Goal: Task Accomplishment & Management: Complete application form

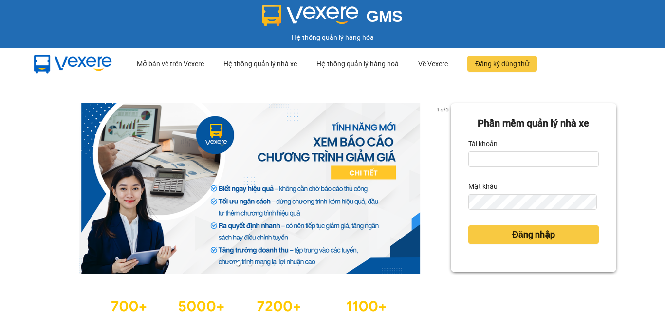
click at [512, 149] on div "Tài khoản" at bounding box center [533, 144] width 130 height 16
click at [504, 160] on input "Tài khoản" at bounding box center [533, 159] width 130 height 16
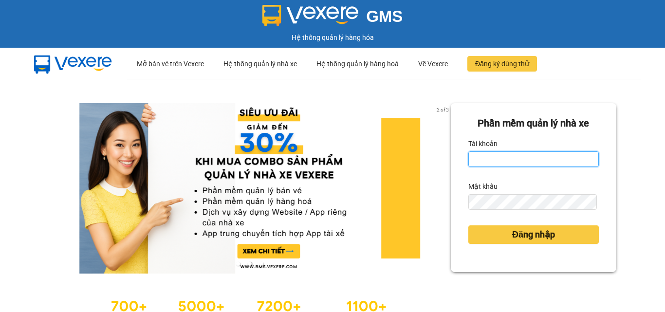
drag, startPoint x: 486, startPoint y: 160, endPoint x: 531, endPoint y: 153, distance: 45.7
click at [488, 160] on input "Tài khoản" at bounding box center [533, 159] width 130 height 16
click at [492, 155] on input "Tài khoản" at bounding box center [533, 159] width 130 height 16
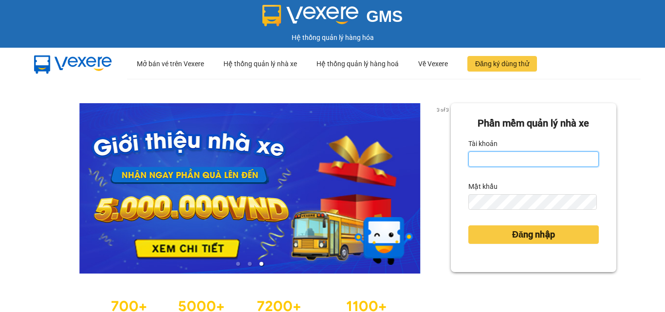
click at [485, 162] on input "Tài khoản" at bounding box center [533, 159] width 130 height 16
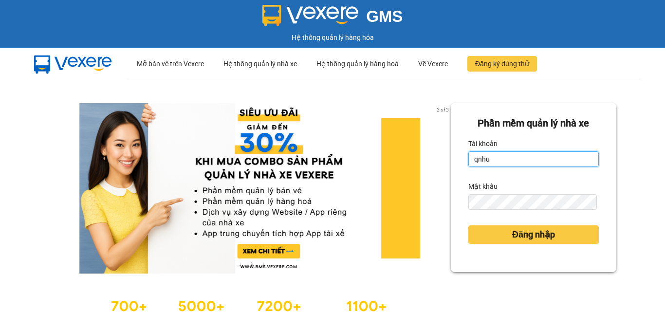
type input "qnhu0962547335.vinhquang"
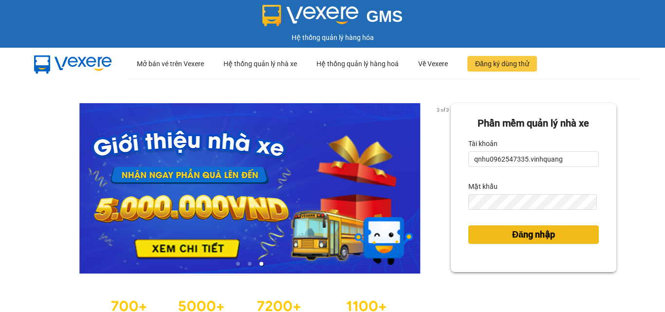
click at [559, 244] on button "Đăng nhập" at bounding box center [533, 234] width 130 height 18
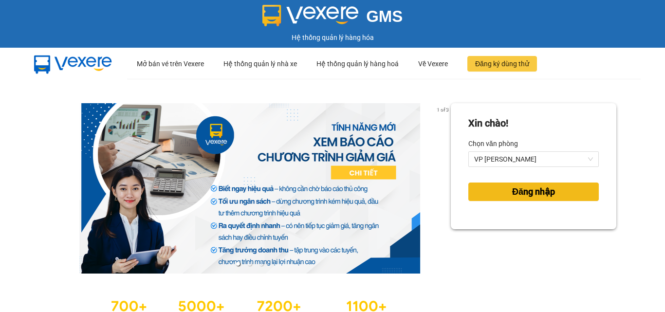
drag, startPoint x: 522, startPoint y: 203, endPoint x: 520, endPoint y: 195, distance: 8.5
click at [521, 203] on div "Đăng nhập" at bounding box center [533, 192] width 130 height 26
click at [520, 194] on span "Đăng nhập" at bounding box center [533, 192] width 43 height 14
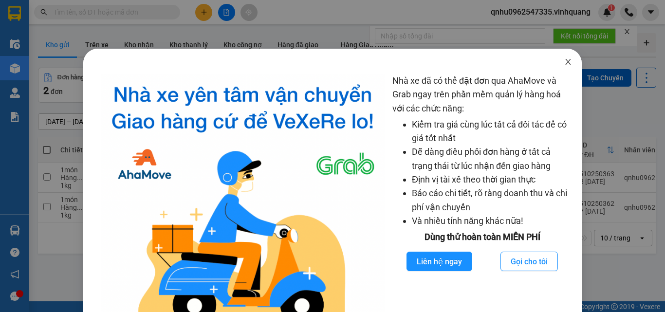
click at [554, 60] on span "Close" at bounding box center [567, 62] width 27 height 27
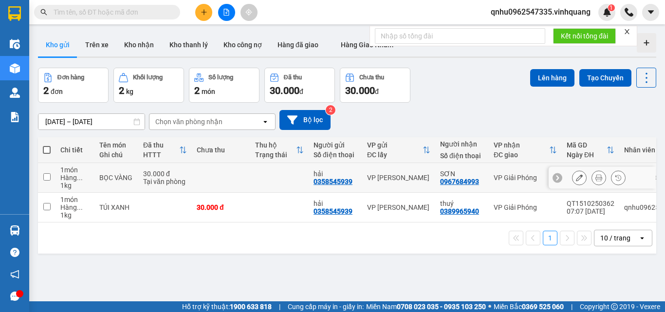
click at [591, 177] on div at bounding box center [598, 177] width 15 height 15
click at [595, 177] on icon at bounding box center [598, 177] width 7 height 7
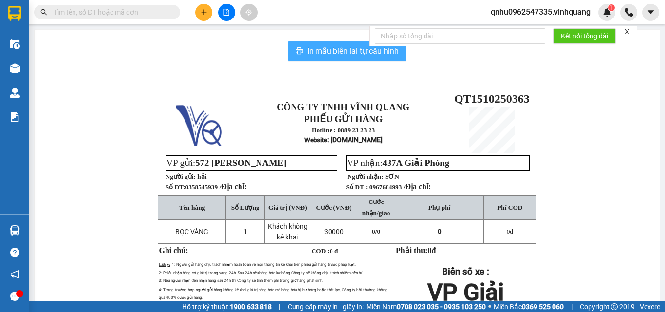
click at [333, 49] on span "In mẫu biên lai tự cấu hình" at bounding box center [352, 51] width 91 height 12
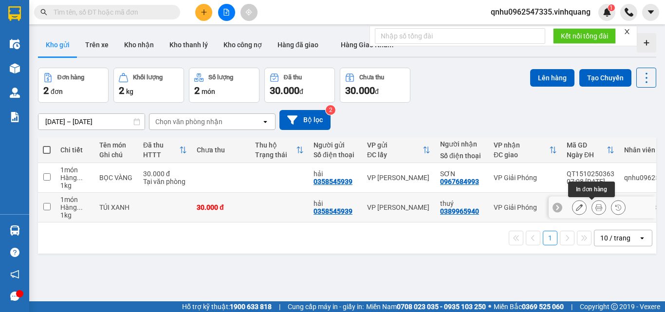
click at [595, 207] on icon at bounding box center [598, 207] width 7 height 7
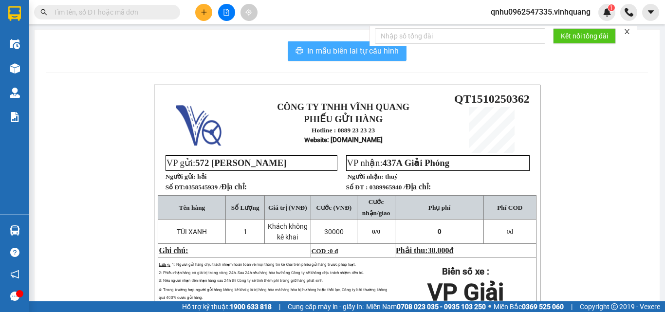
click at [345, 48] on span "In mẫu biên lai tự cấu hình" at bounding box center [352, 51] width 91 height 12
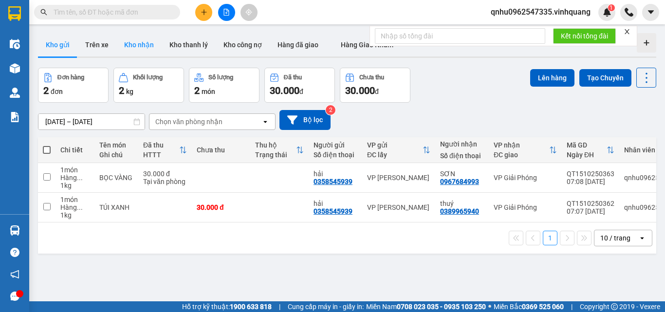
click at [142, 43] on button "Kho nhận" at bounding box center [138, 44] width 45 height 23
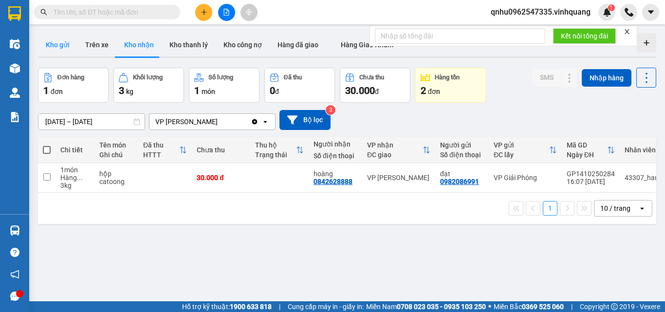
click at [64, 51] on button "Kho gửi" at bounding box center [57, 44] width 39 height 23
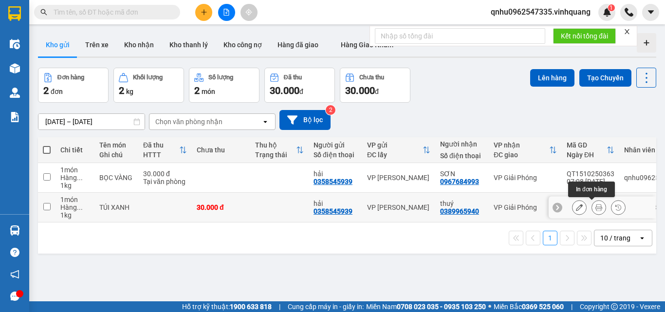
click at [595, 204] on icon at bounding box center [598, 207] width 7 height 7
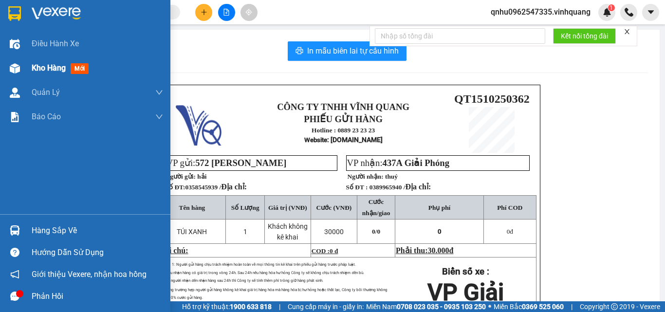
click at [13, 67] on img at bounding box center [15, 68] width 10 height 10
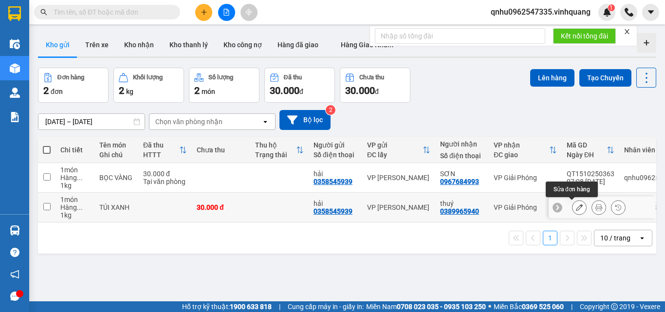
click at [572, 207] on button at bounding box center [579, 207] width 14 height 17
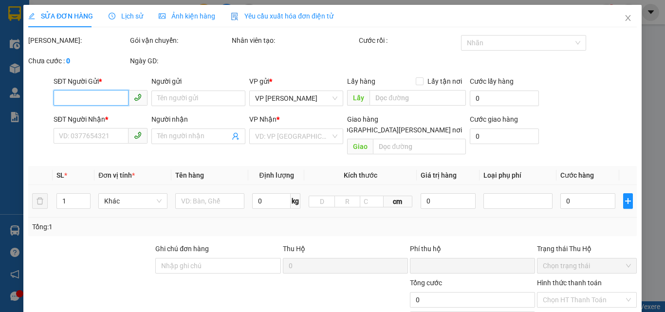
type input "0358545939"
type input "hải"
type input "0389965940"
type input "thuý"
type input "0"
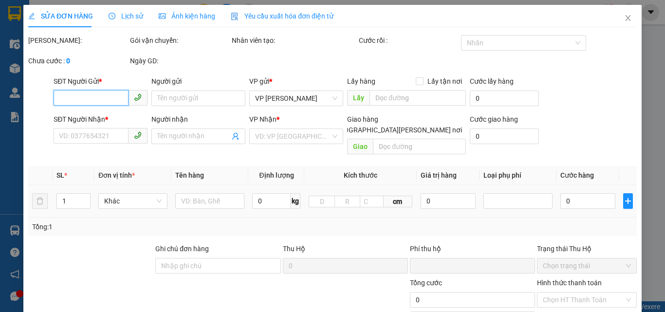
type input "30.000"
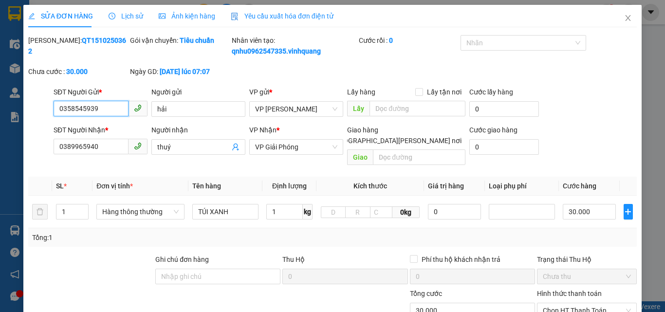
scroll to position [130, 0]
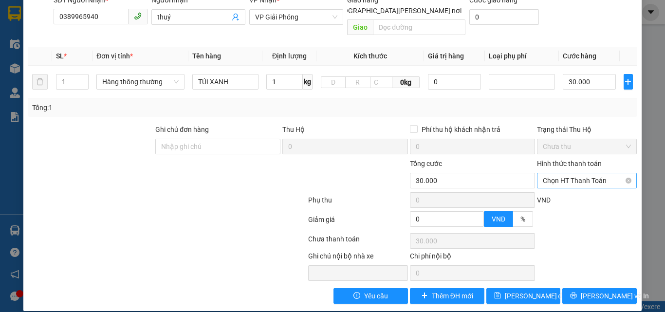
click at [564, 173] on span "Chọn HT Thanh Toán" at bounding box center [586, 180] width 88 height 15
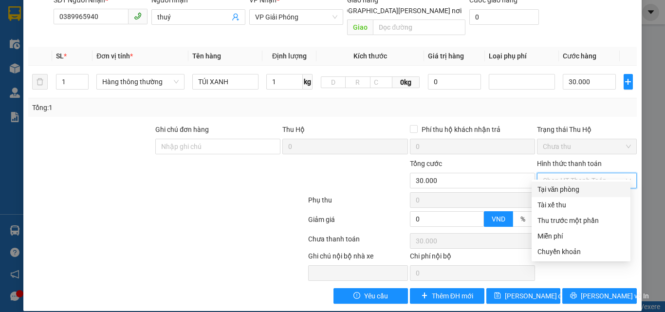
click at [560, 191] on div "Tại văn phòng" at bounding box center [580, 189] width 87 height 11
type input "0"
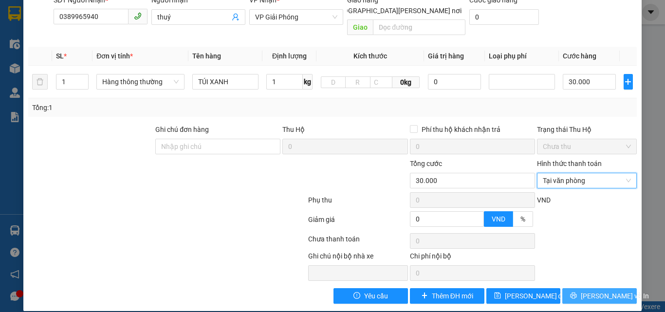
click at [602, 290] on span "[PERSON_NAME] và In" at bounding box center [614, 295] width 68 height 11
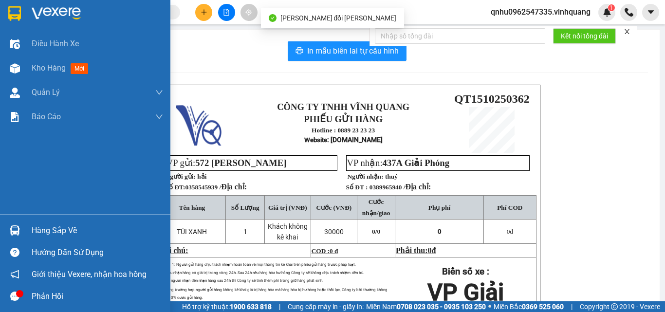
click at [22, 67] on div at bounding box center [14, 68] width 17 height 17
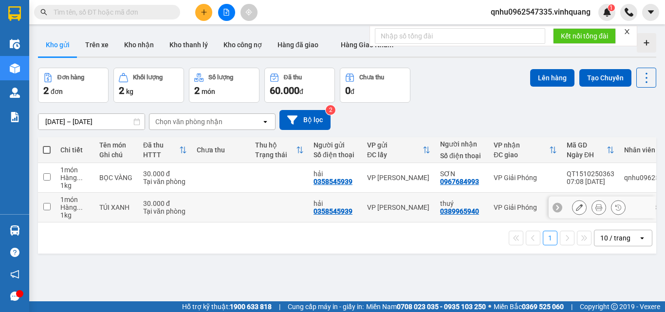
click at [595, 207] on icon at bounding box center [598, 207] width 7 height 7
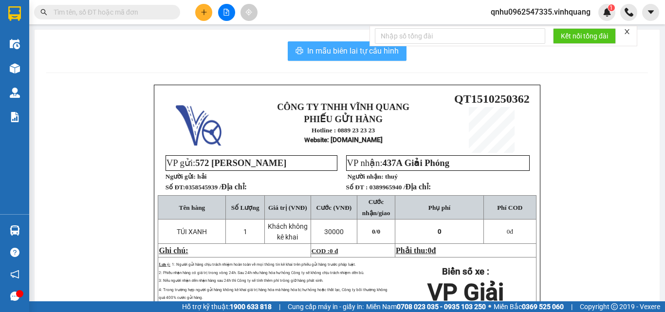
click at [354, 52] on span "In mẫu biên lai tự cấu hình" at bounding box center [352, 51] width 91 height 12
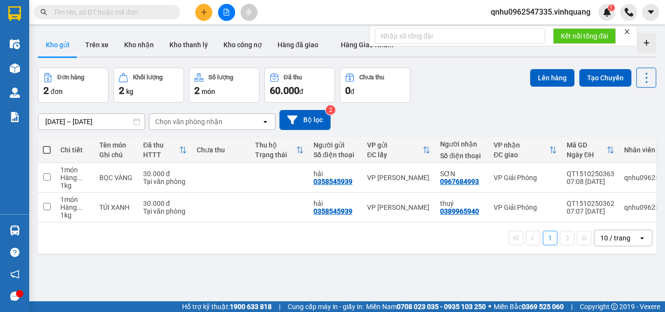
click at [137, 10] on input "text" at bounding box center [111, 12] width 115 height 11
paste input "0564399810"
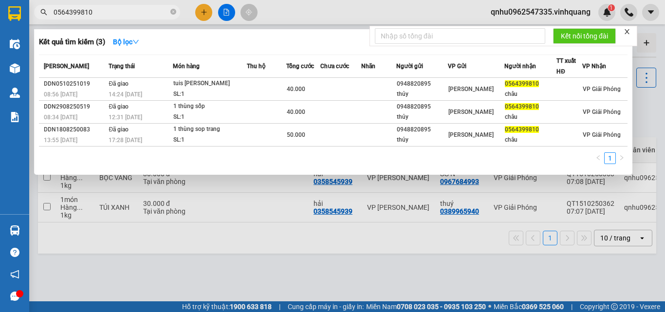
type input "0564399810"
click at [305, 14] on div at bounding box center [332, 156] width 665 height 312
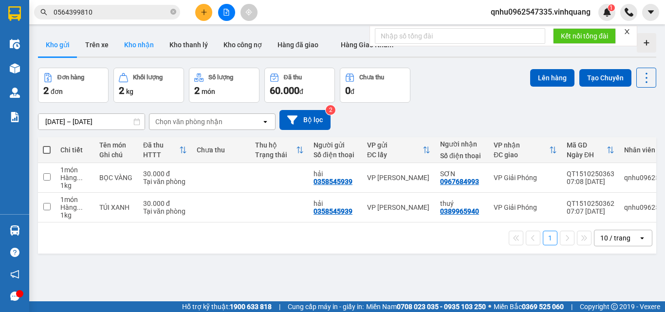
click at [143, 51] on button "Kho nhận" at bounding box center [138, 44] width 45 height 23
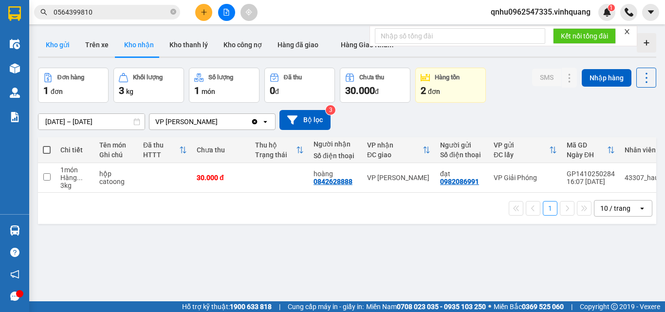
click at [65, 42] on button "Kho gửi" at bounding box center [57, 44] width 39 height 23
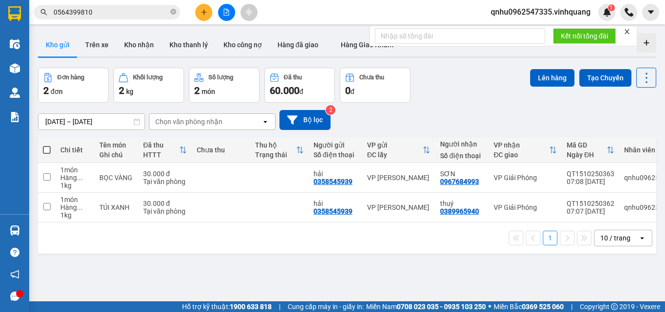
click at [38, 33] on button "Kho gửi" at bounding box center [57, 44] width 39 height 23
click at [176, 9] on icon "close-circle" at bounding box center [173, 12] width 6 height 6
click at [169, 10] on span at bounding box center [107, 12] width 146 height 15
click at [143, 14] on input "text" at bounding box center [111, 12] width 115 height 11
paste input "0914498888"
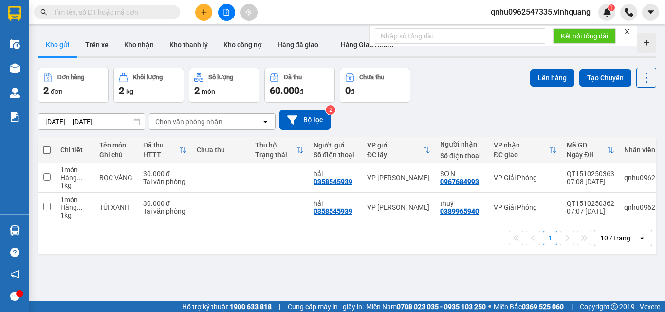
type input "0914498888"
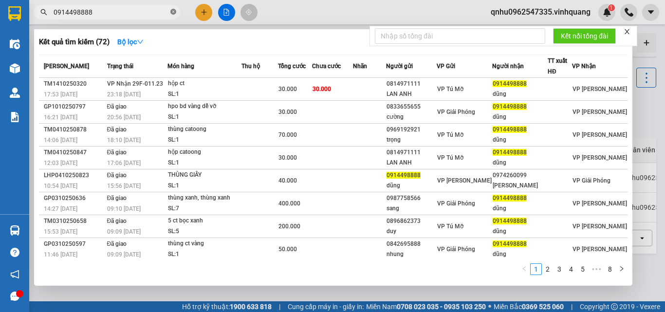
click at [171, 14] on icon "close-circle" at bounding box center [173, 12] width 6 height 6
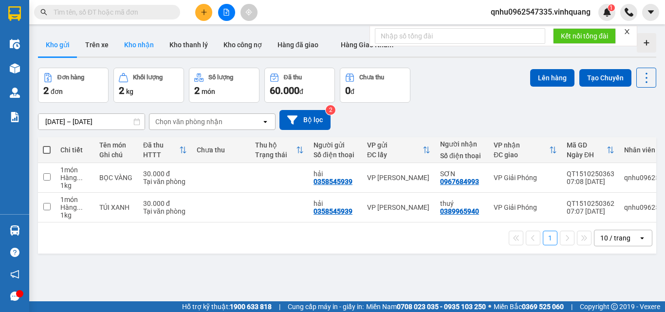
click at [148, 55] on button "Kho nhận" at bounding box center [138, 44] width 45 height 23
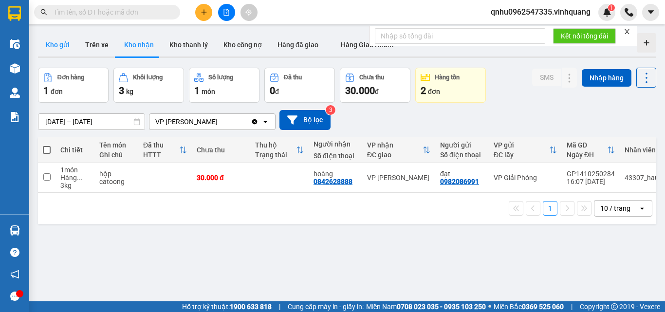
click at [66, 52] on button "Kho gửi" at bounding box center [57, 44] width 39 height 23
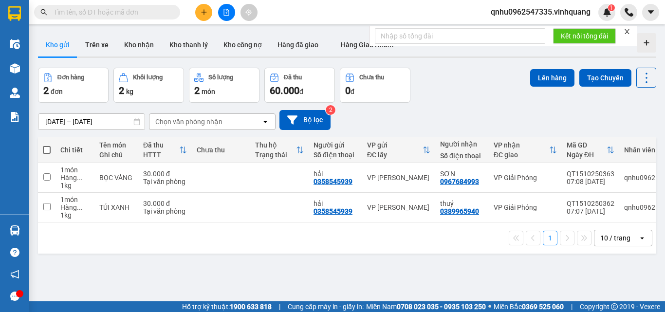
click at [150, 18] on span at bounding box center [107, 12] width 146 height 15
paste input "0376299718"
type input "0376299718"
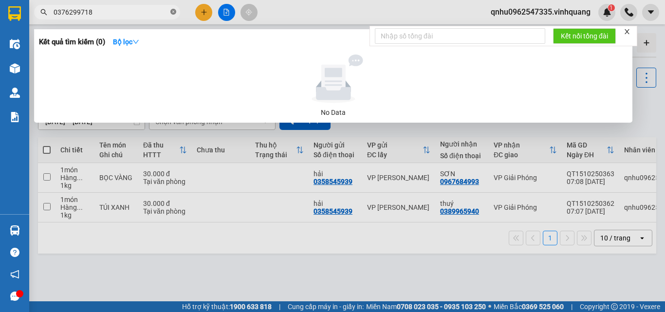
click at [174, 12] on icon "close-circle" at bounding box center [173, 12] width 6 height 6
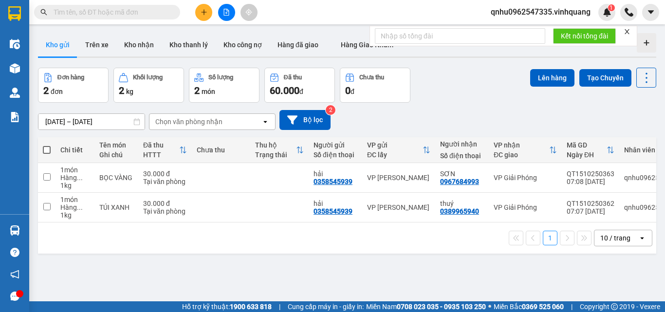
click at [148, 17] on input "text" at bounding box center [111, 12] width 115 height 11
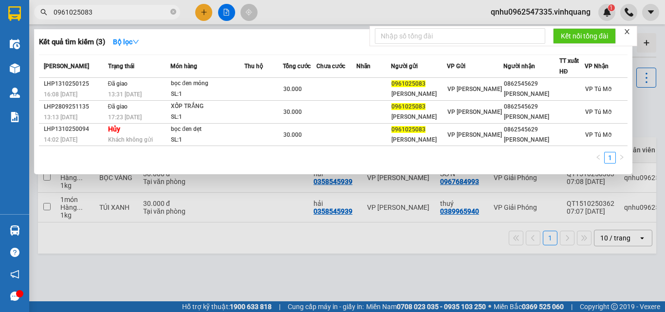
type input "0961025083"
click at [169, 12] on span "0961025083" at bounding box center [107, 12] width 146 height 15
click at [292, 8] on div at bounding box center [332, 156] width 665 height 312
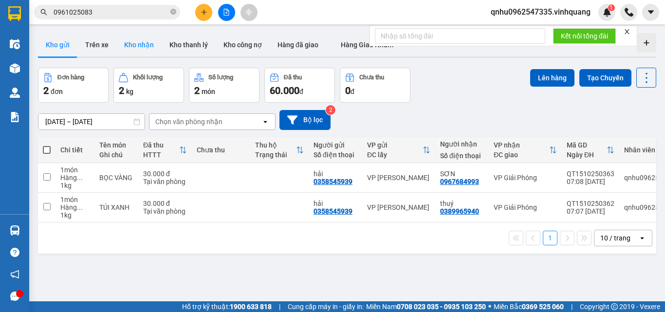
click at [155, 51] on button "Kho nhận" at bounding box center [138, 44] width 45 height 23
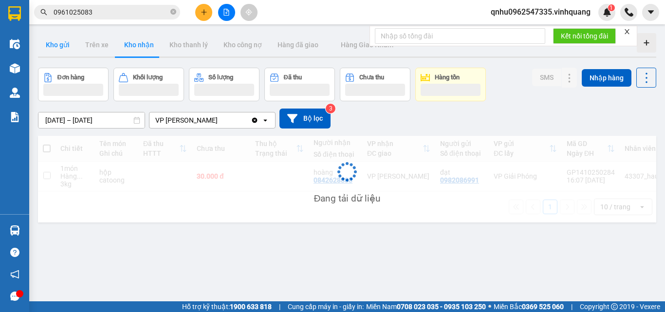
click at [65, 52] on button "Kho gửi" at bounding box center [57, 44] width 39 height 23
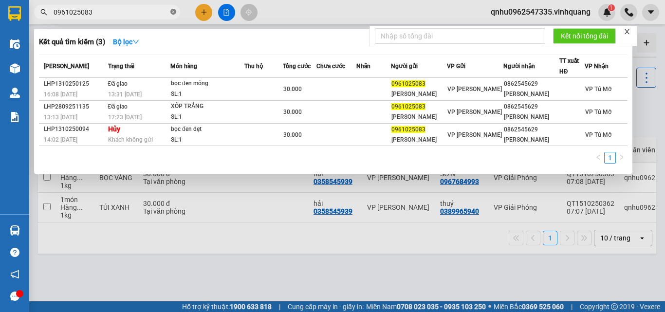
click at [172, 12] on icon "close-circle" at bounding box center [173, 12] width 6 height 6
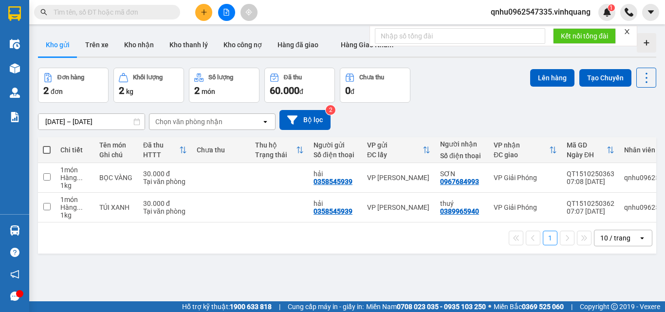
click at [148, 12] on input "text" at bounding box center [111, 12] width 115 height 11
paste input "0399672581"
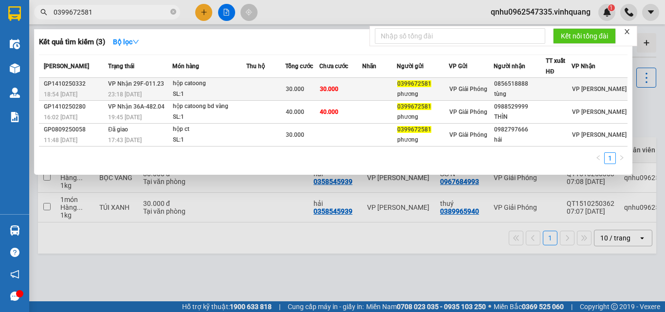
type input "0399672581"
click at [466, 89] on span "VP Giải Phóng" at bounding box center [468, 89] width 38 height 7
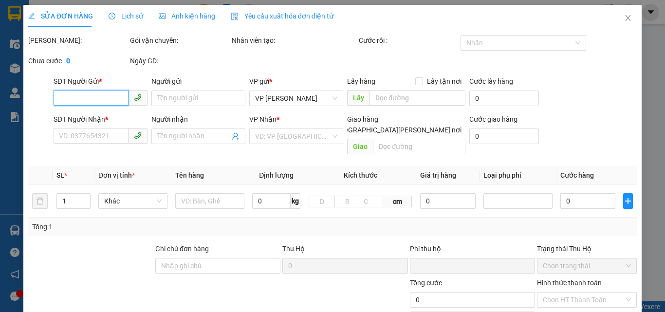
type input "0399672581"
type input "phương"
type input "0856518888"
type input "tùng"
type input "0"
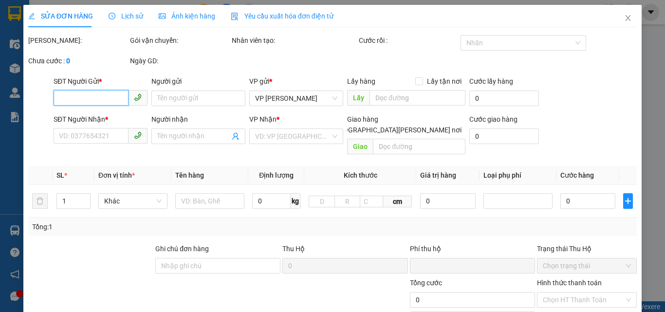
type input "30.000"
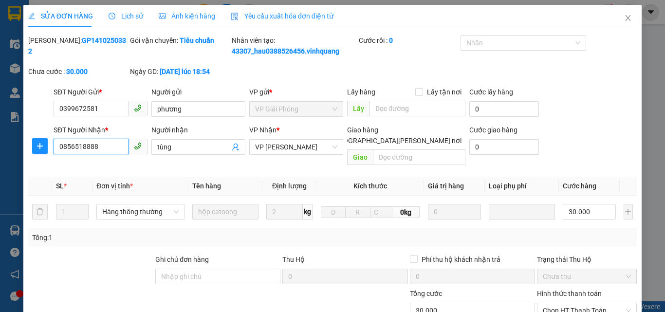
click at [66, 145] on input "0856518888" at bounding box center [91, 147] width 75 height 16
click at [81, 144] on input "0856518888" at bounding box center [91, 147] width 75 height 16
click at [97, 144] on input "0941418888" at bounding box center [91, 147] width 75 height 16
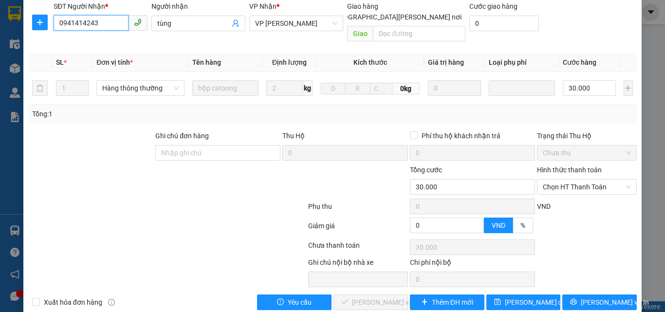
scroll to position [130, 0]
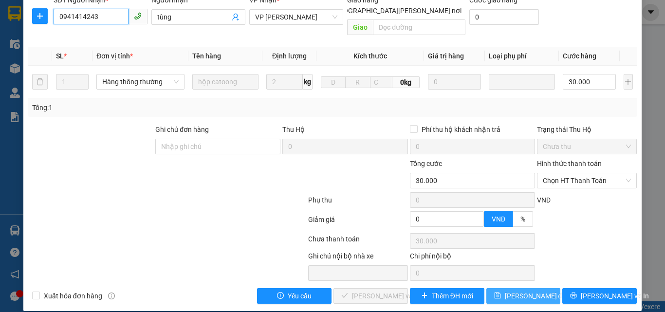
type input "0941414243"
click at [507, 290] on span "[PERSON_NAME] đổi" at bounding box center [536, 295] width 63 height 11
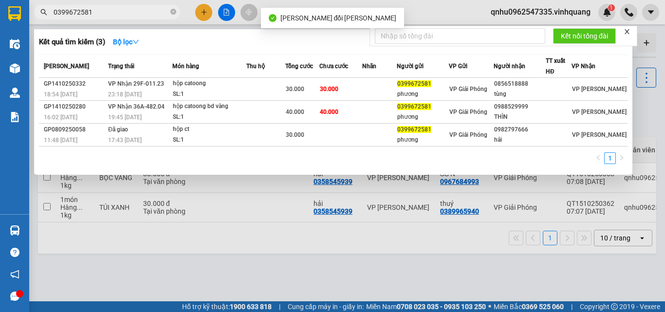
click at [131, 12] on input "0399672581" at bounding box center [111, 12] width 115 height 11
click at [200, 12] on div at bounding box center [332, 156] width 665 height 312
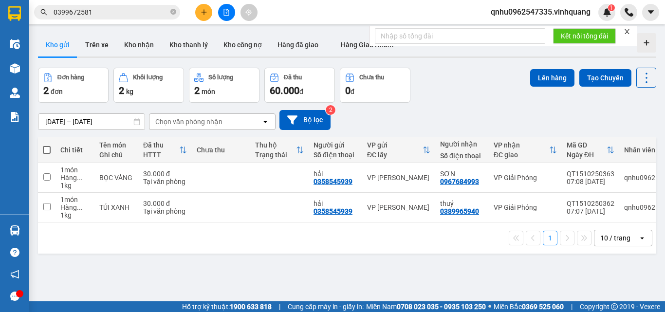
click at [207, 6] on button at bounding box center [203, 12] width 17 height 17
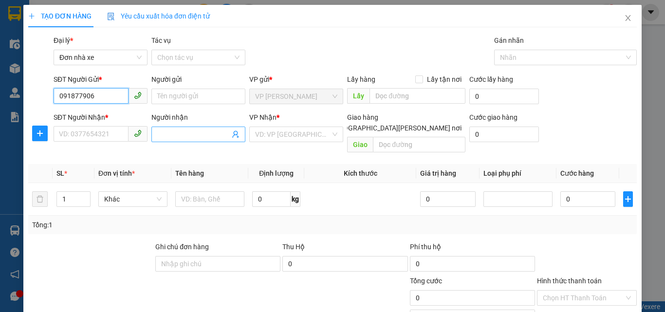
type input "0918779068"
click at [97, 110] on div "0918779068 - Tâm" at bounding box center [99, 115] width 81 height 11
type input "Tâm"
type input "0983197369"
type input "Hạnh"
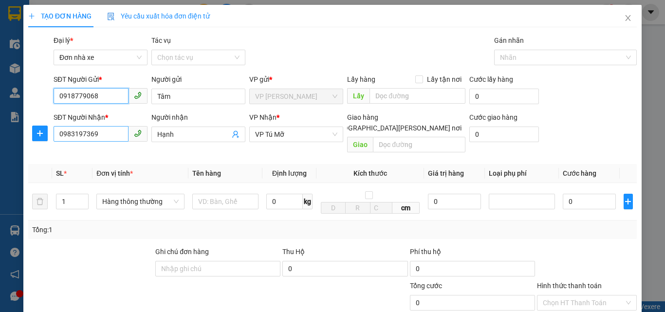
type input "0918779068"
click at [84, 136] on input "0983197369" at bounding box center [91, 134] width 75 height 16
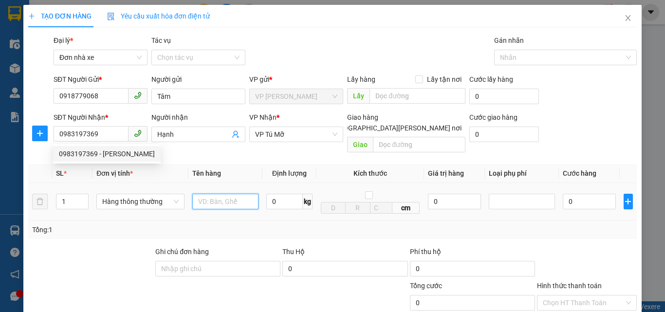
click at [220, 194] on input "text" at bounding box center [225, 202] width 66 height 16
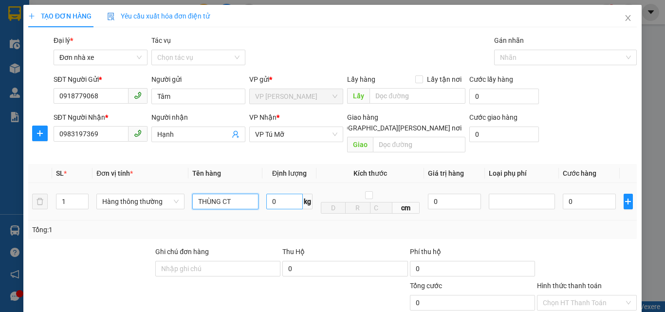
type input "THÙNG CT"
click at [278, 194] on input "0" at bounding box center [284, 202] width 36 height 16
type input "1"
type input "7"
click at [587, 197] on input "0" at bounding box center [588, 202] width 53 height 16
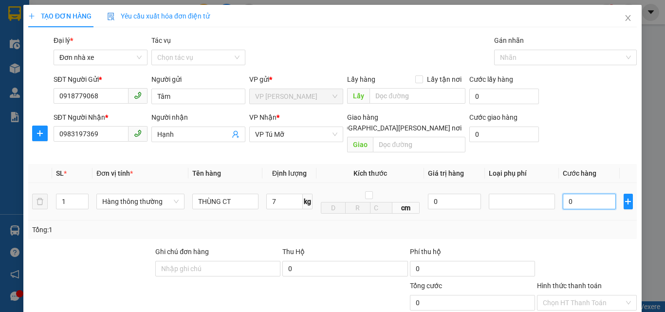
click at [587, 197] on input "0" at bounding box center [588, 202] width 53 height 16
type input "40.000"
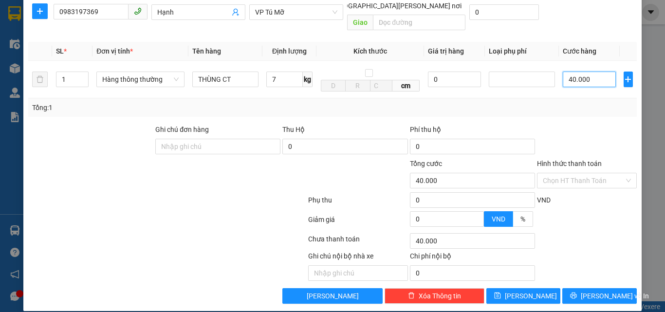
scroll to position [123, 0]
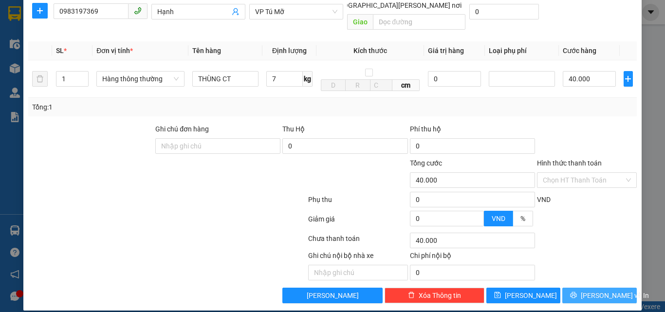
click at [583, 288] on button "[PERSON_NAME] và In" at bounding box center [599, 296] width 74 height 16
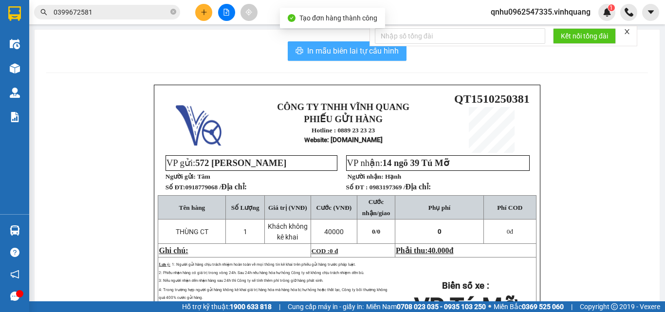
click at [343, 52] on span "In mẫu biên lai tự cấu hình" at bounding box center [352, 51] width 91 height 12
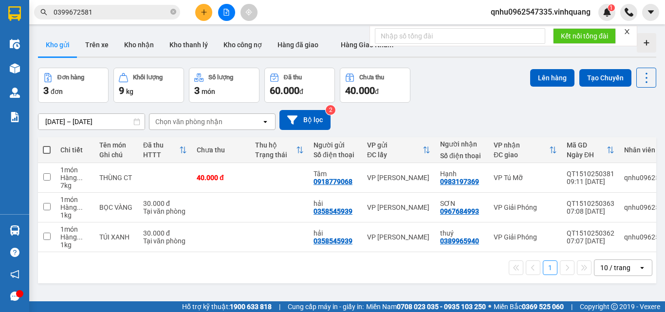
click at [43, 149] on span at bounding box center [47, 150] width 8 height 8
click at [47, 145] on input "checkbox" at bounding box center [47, 145] width 0 height 0
checkbox input "true"
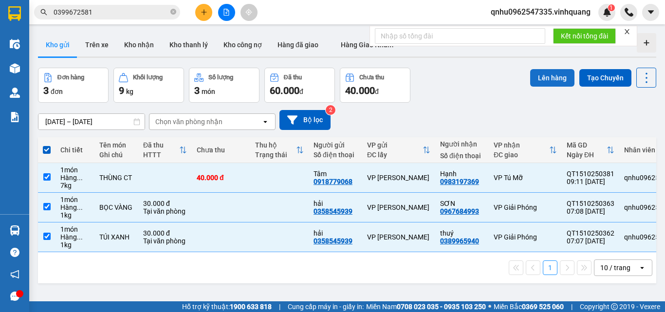
click at [539, 74] on button "Lên hàng" at bounding box center [552, 78] width 44 height 18
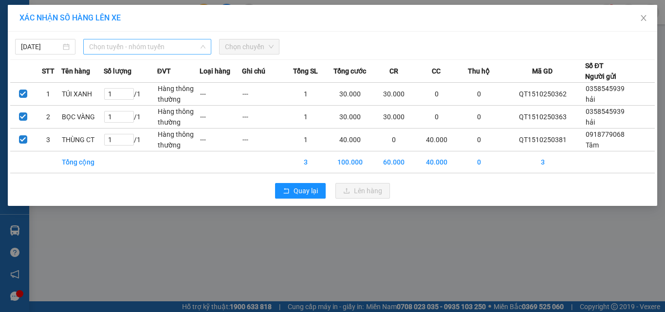
click at [108, 49] on span "Chọn tuyến - nhóm tuyến" at bounding box center [147, 46] width 116 height 15
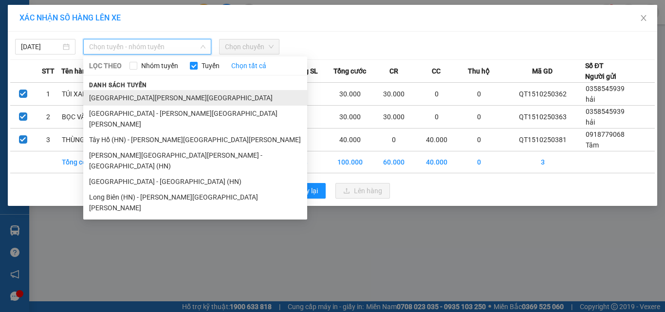
click at [123, 96] on li "[GEOGRAPHIC_DATA][PERSON_NAME][GEOGRAPHIC_DATA]" at bounding box center [195, 98] width 224 height 16
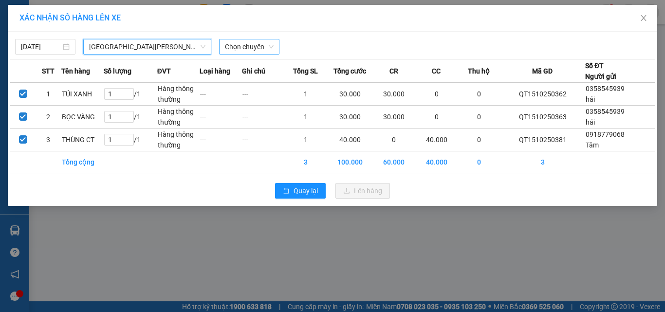
click at [251, 44] on span "Chọn chuyến" at bounding box center [249, 46] width 49 height 15
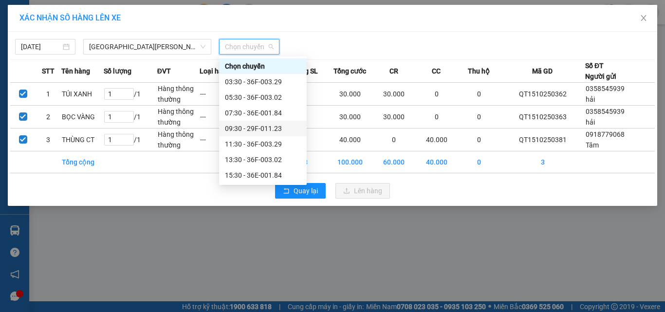
click at [280, 127] on div "09:30 - 29F-011.23" at bounding box center [263, 128] width 76 height 11
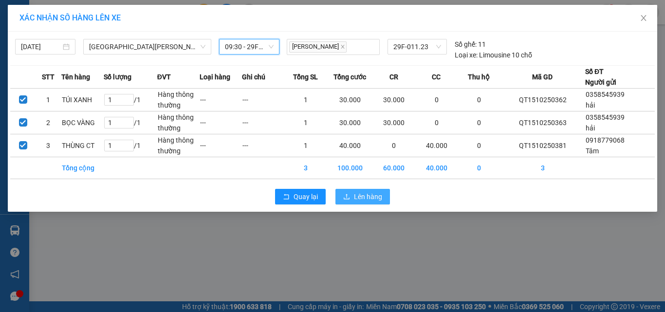
click at [357, 196] on span "Lên hàng" at bounding box center [368, 196] width 28 height 11
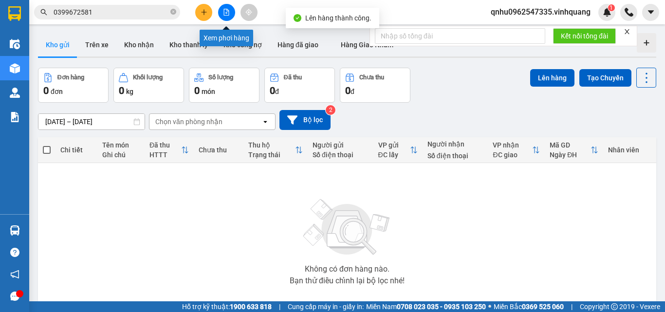
click at [230, 12] on button at bounding box center [226, 12] width 17 height 17
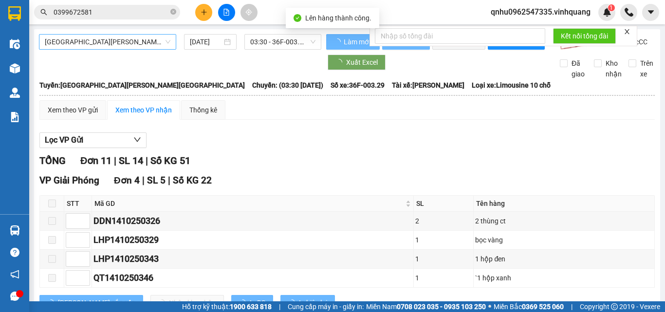
click at [152, 43] on span "[GEOGRAPHIC_DATA][PERSON_NAME][GEOGRAPHIC_DATA]" at bounding box center [108, 42] width 126 height 15
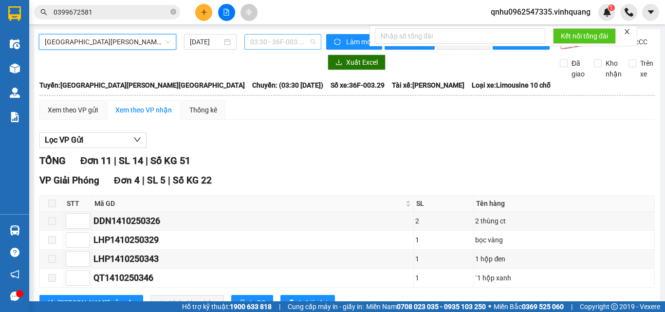
click at [260, 42] on span "03:30 - 36F-003.29" at bounding box center [282, 42] width 65 height 15
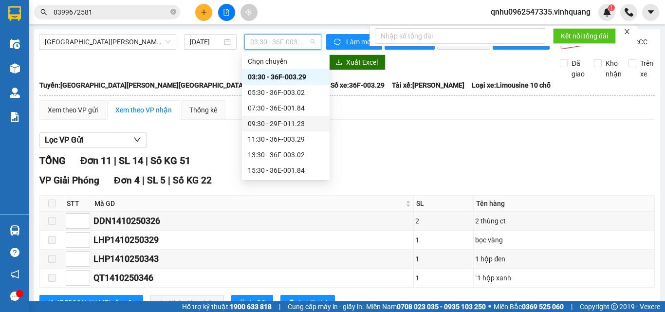
click at [286, 127] on div "09:30 - 29F-011.23" at bounding box center [286, 123] width 76 height 11
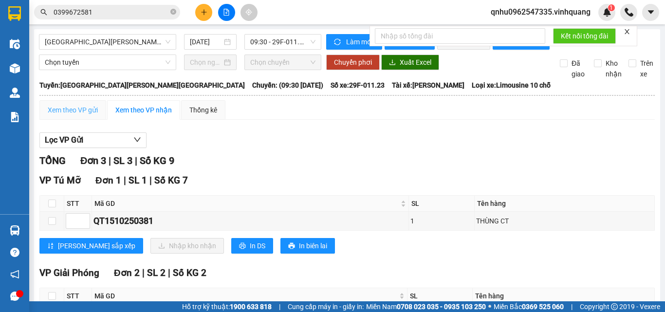
click at [79, 120] on div "Xem theo VP gửi" at bounding box center [72, 109] width 67 height 19
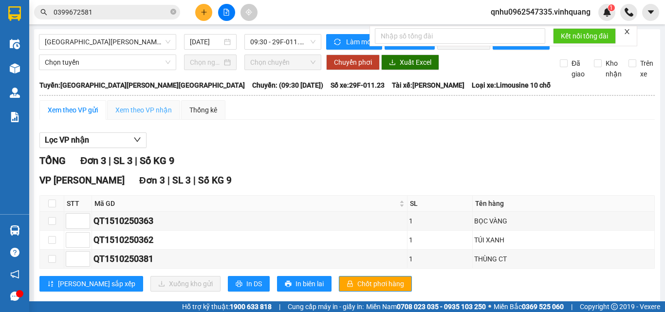
click at [134, 108] on div "Xem theo VP nhận" at bounding box center [143, 109] width 73 height 19
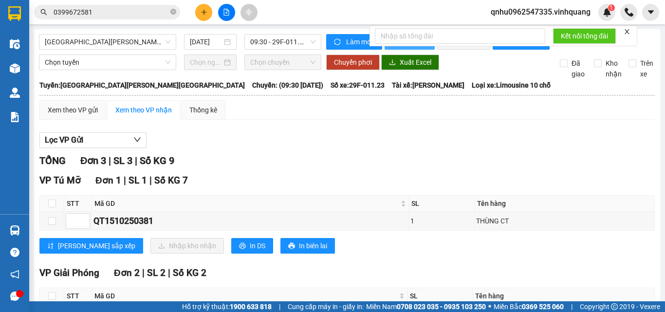
click at [400, 49] on button "In phơi" at bounding box center [409, 42] width 50 height 16
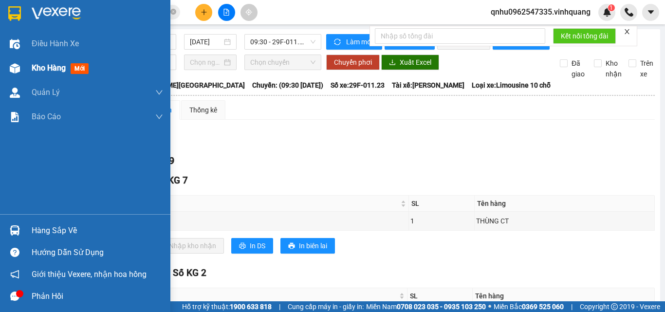
click at [3, 73] on div "Kho hàng mới" at bounding box center [85, 68] width 170 height 24
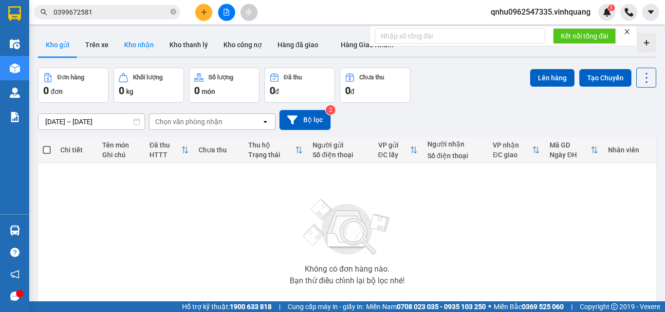
click at [124, 39] on button "Kho nhận" at bounding box center [138, 44] width 45 height 23
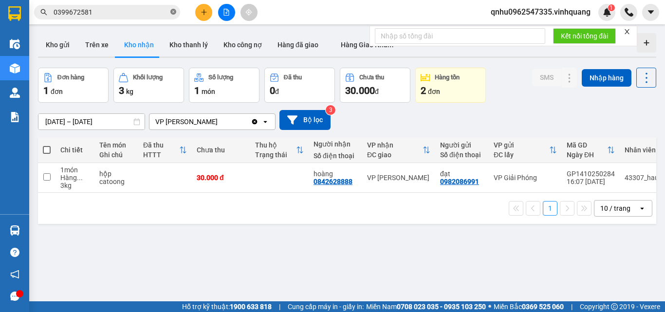
click at [170, 11] on icon "close-circle" at bounding box center [173, 12] width 6 height 6
click at [164, 11] on input "text" at bounding box center [111, 12] width 115 height 11
paste input "[URL][DOMAIN_NAME][DATE]"
type input "[URL][DOMAIN_NAME][DATE]"
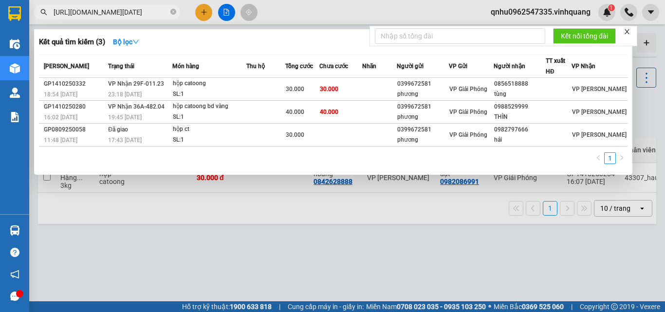
scroll to position [0, 497]
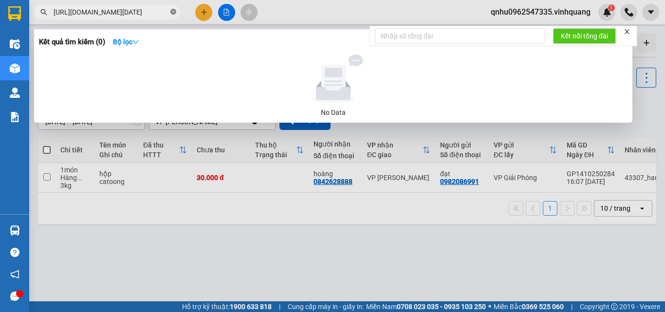
click at [171, 9] on icon "close-circle" at bounding box center [173, 12] width 6 height 6
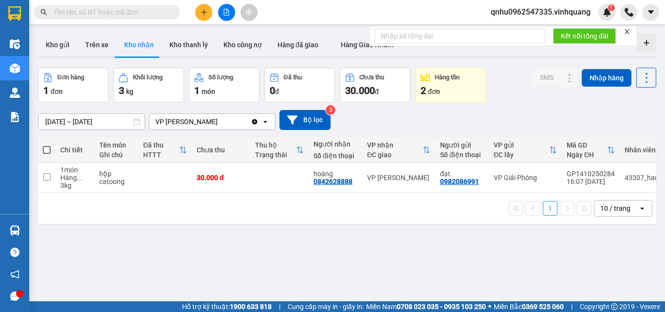
click at [121, 7] on input "text" at bounding box center [111, 12] width 115 height 11
paste input "0982266821"
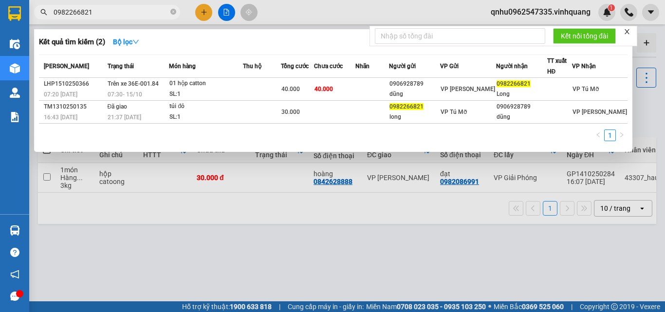
type input "0982266821"
click at [289, 3] on div at bounding box center [332, 156] width 665 height 312
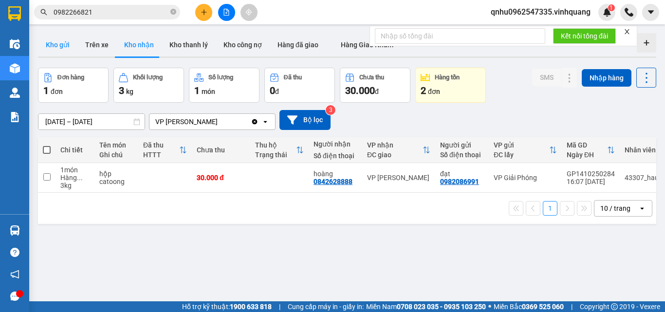
click at [65, 37] on button "Kho gửi" at bounding box center [57, 44] width 39 height 23
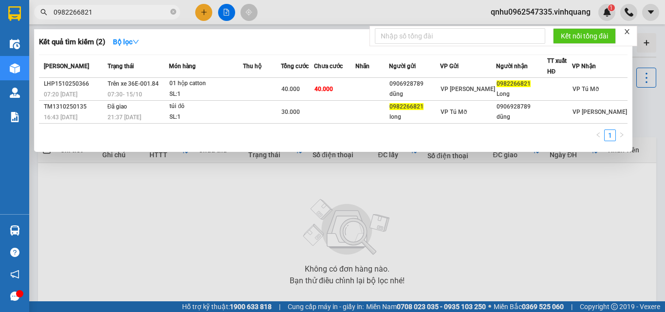
click at [172, 10] on span at bounding box center [173, 12] width 6 height 9
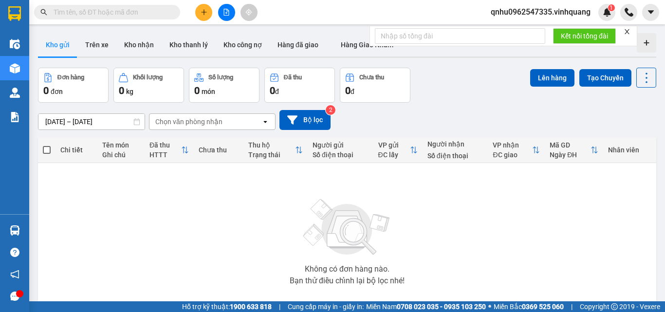
click at [161, 12] on input "text" at bounding box center [111, 12] width 115 height 11
paste input "0928064444"
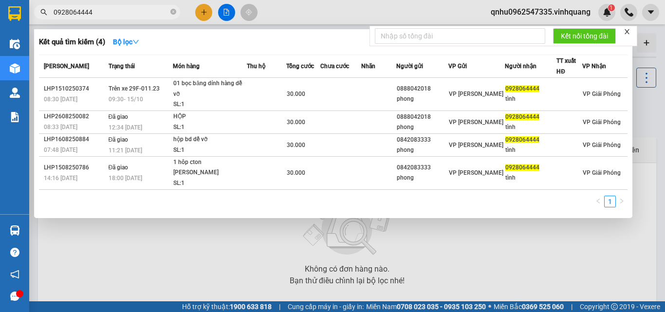
type input "0928064444"
click at [203, 12] on div at bounding box center [332, 156] width 665 height 312
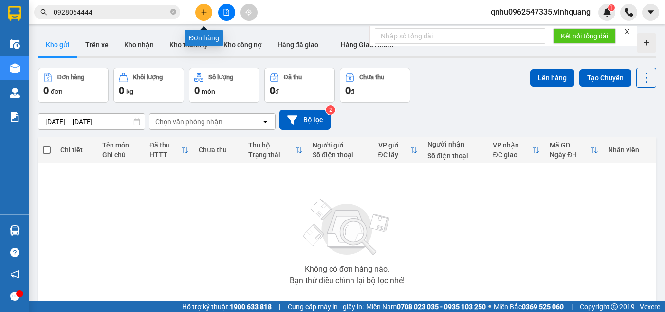
click at [207, 15] on icon "plus" at bounding box center [203, 12] width 7 height 7
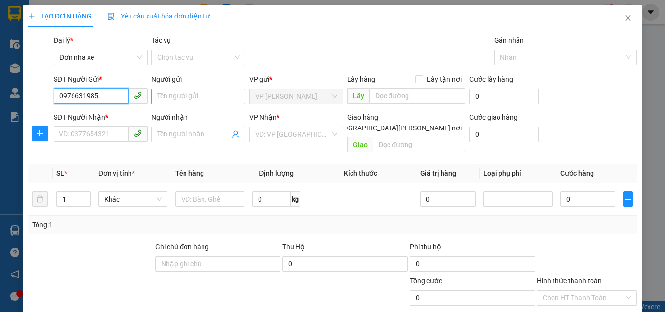
type input "0976631985"
click at [174, 90] on input "Người gửi" at bounding box center [198, 97] width 94 height 16
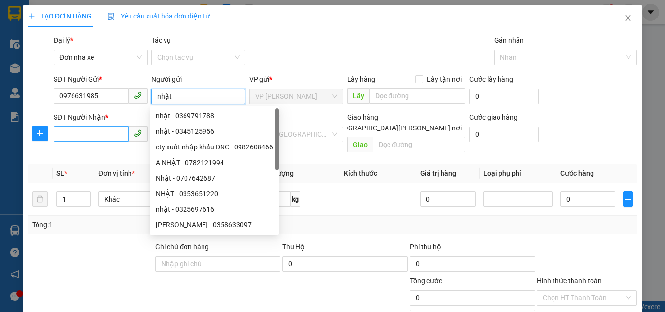
type input "nhật"
click at [79, 129] on input "SĐT Người Nhận *" at bounding box center [91, 134] width 75 height 16
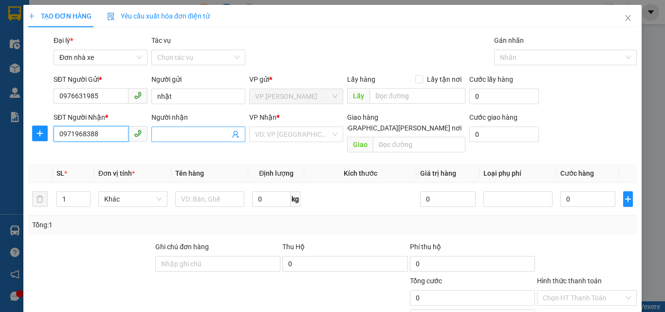
type input "0971968388"
click at [161, 132] on input "Người nhận" at bounding box center [193, 134] width 72 height 11
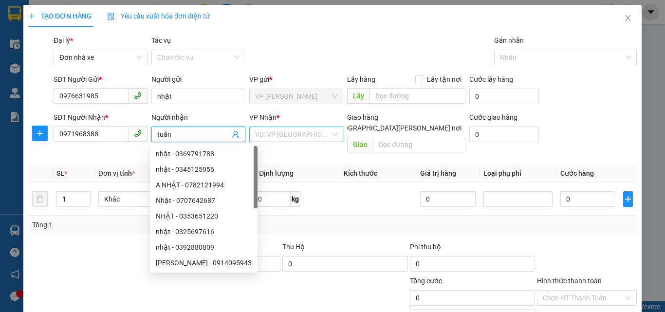
type input "tuấn"
click at [299, 134] on input "search" at bounding box center [292, 134] width 75 height 15
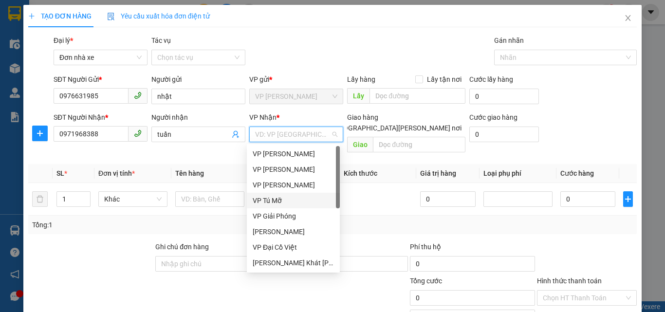
click at [276, 201] on div "VP Tú Mỡ" at bounding box center [292, 200] width 81 height 11
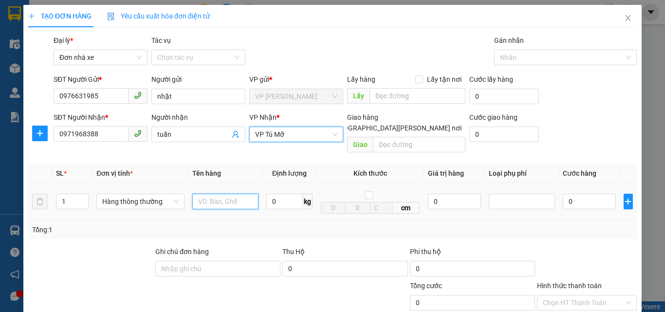
click at [193, 194] on input "text" at bounding box center [225, 202] width 66 height 16
type input "tải xanh"
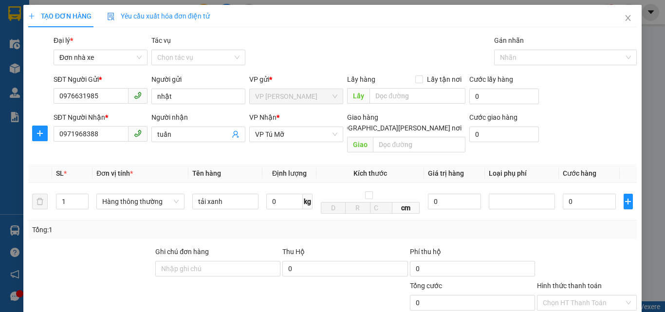
click at [327, 124] on input "[GEOGRAPHIC_DATA][PERSON_NAME] nơi" at bounding box center [324, 127] width 7 height 7
checkbox input "true"
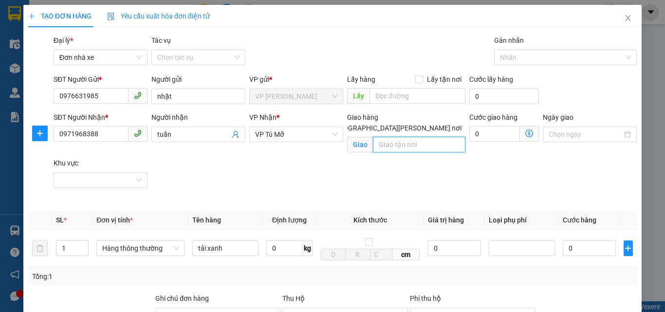
click at [395, 137] on input "text" at bounding box center [419, 145] width 92 height 16
type input "2"
click at [307, 134] on span "VP Tú Mỡ" at bounding box center [296, 134] width 82 height 15
type input "30/2/16 hoàng liệt"
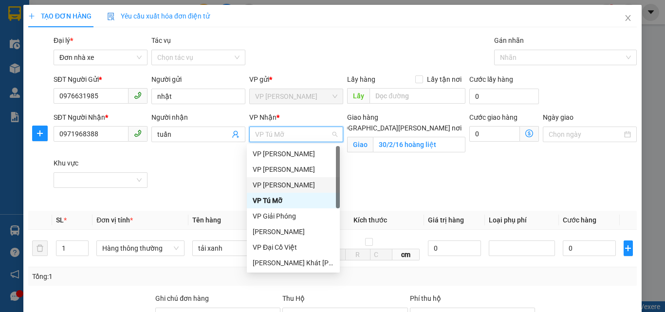
click at [283, 183] on div "VP [PERSON_NAME]" at bounding box center [292, 185] width 81 height 11
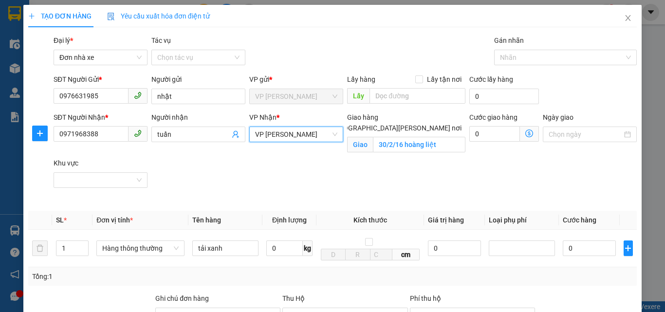
click at [525, 134] on icon "dollar-circle" at bounding box center [529, 133] width 8 height 8
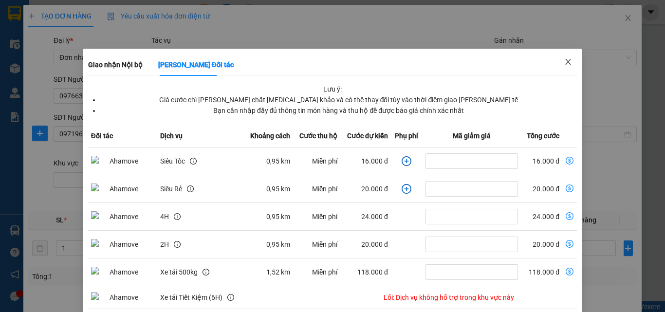
click at [571, 61] on span "Close" at bounding box center [567, 62] width 27 height 27
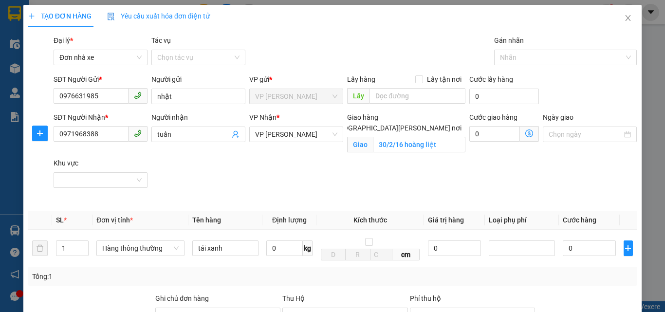
click at [525, 134] on icon "dollar-circle" at bounding box center [529, 133] width 8 height 8
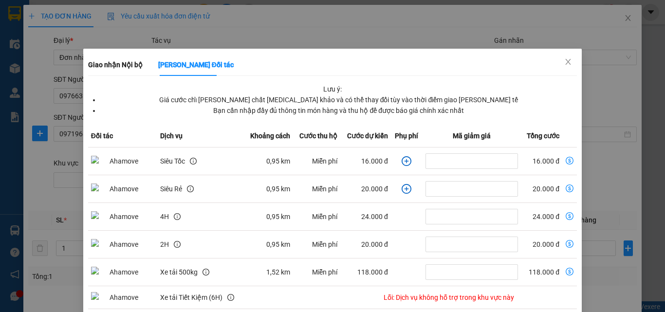
click at [565, 158] on icon "dollar-circle" at bounding box center [569, 161] width 8 height 8
type input "16.000"
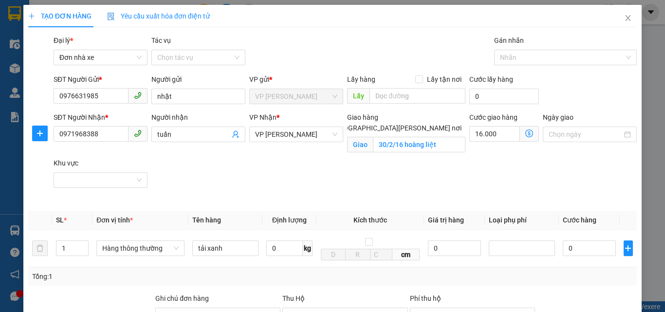
scroll to position [49, 0]
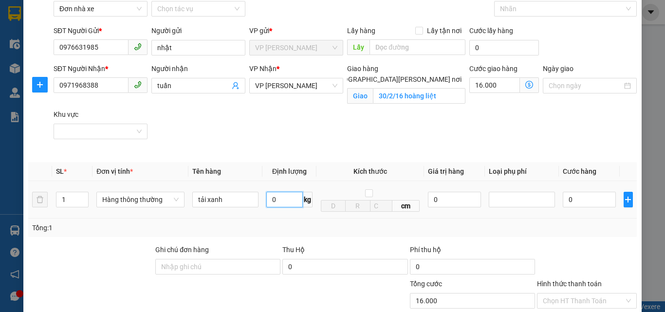
click at [281, 196] on input "0" at bounding box center [284, 200] width 36 height 16
type input "30"
click at [584, 199] on input "0" at bounding box center [588, 200] width 53 height 16
type input "60.000"
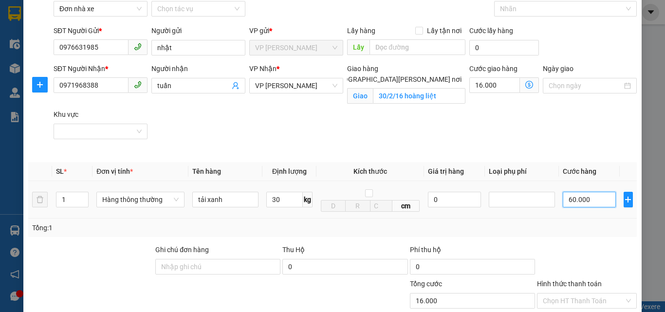
type input "76.000"
click at [525, 83] on icon "dollar-circle" at bounding box center [529, 85] width 8 height 8
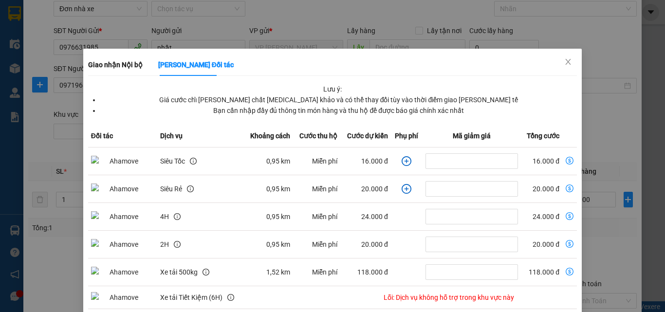
click at [565, 162] on icon "dollar-circle" at bounding box center [569, 161] width 8 height 8
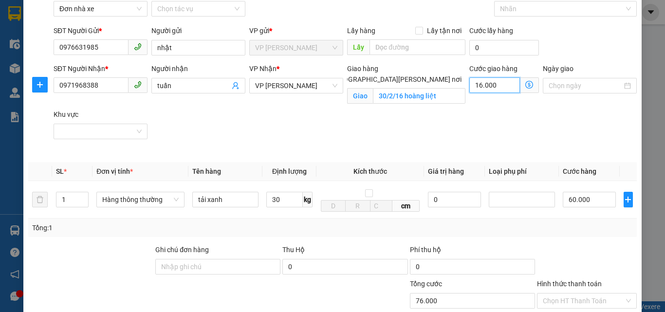
click at [488, 87] on input "16.000" at bounding box center [494, 85] width 51 height 16
type input "5"
type input "60.005"
type input "60.050"
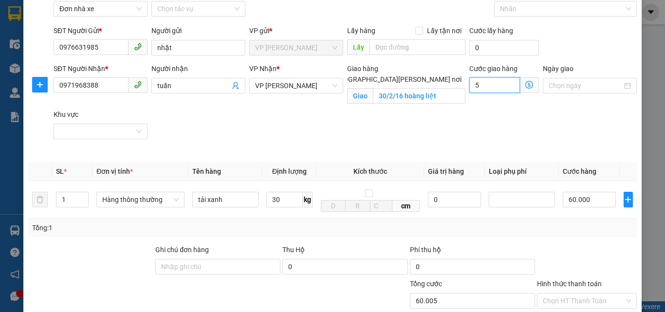
type input "60.050"
type input "500"
type input "60.500"
type input "65.000"
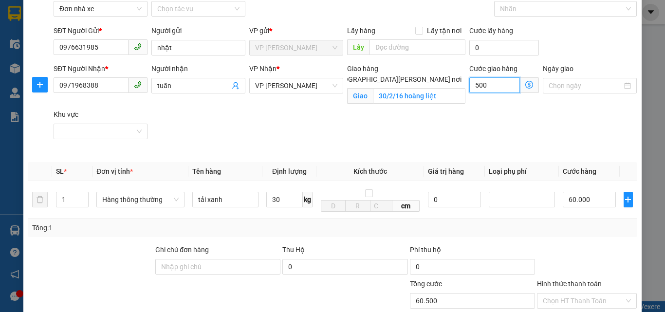
type input "65.000"
type input "500"
type input "60.500"
type input "50"
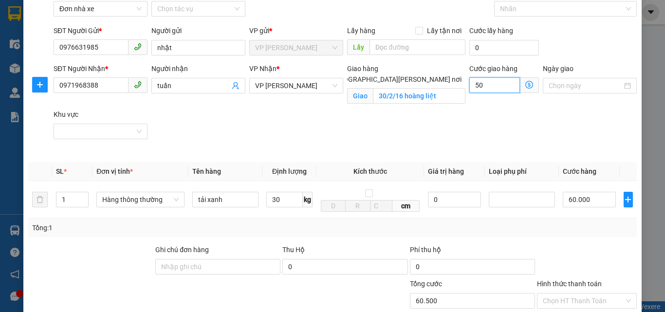
type input "60.050"
type input "60.005"
type input "0"
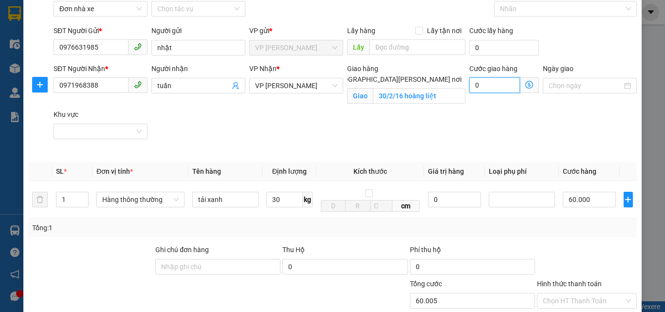
type input "60.000"
type input "7"
type input "60.007"
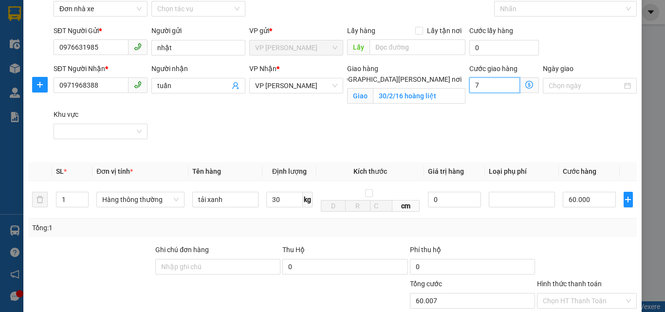
type input "60.070"
type input "700"
type input "60.700"
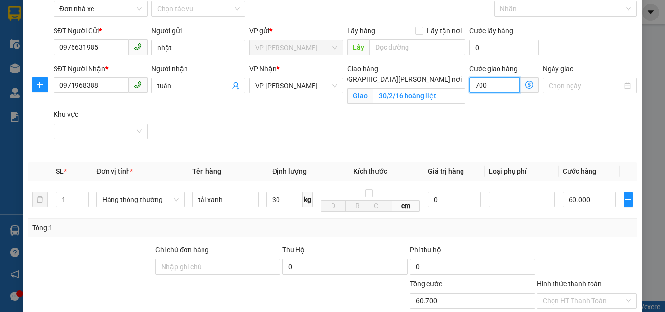
type input "67.000"
type input "7.000"
type input "130.000"
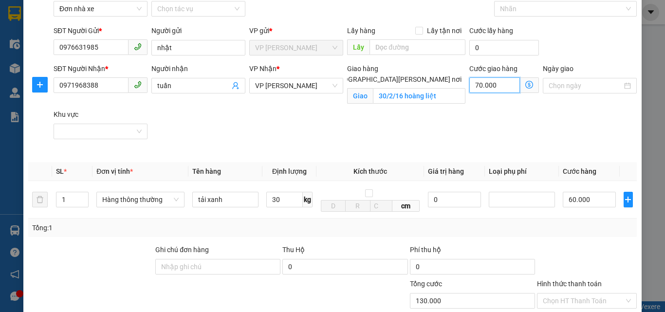
type input "700.000"
type input "760.000"
type input "130.000"
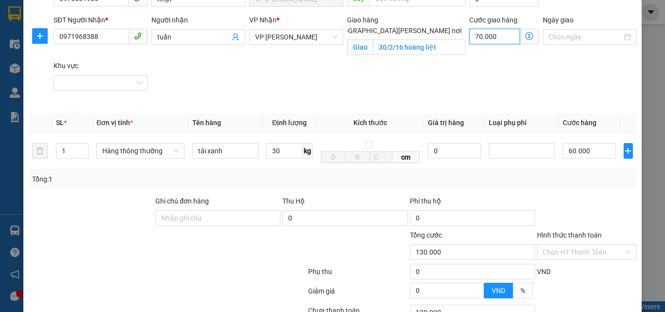
type input "70.000"
drag, startPoint x: 587, startPoint y: 198, endPoint x: 586, endPoint y: 191, distance: 7.3
click at [587, 197] on div at bounding box center [587, 213] width 102 height 34
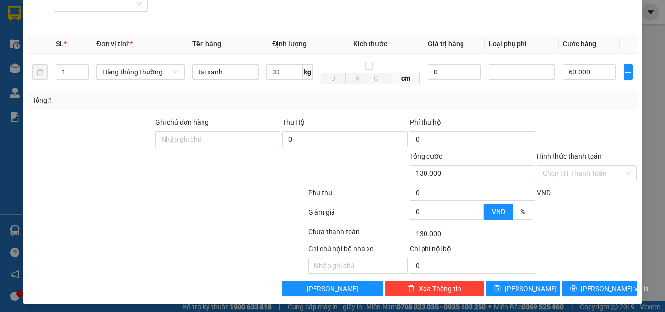
scroll to position [180, 0]
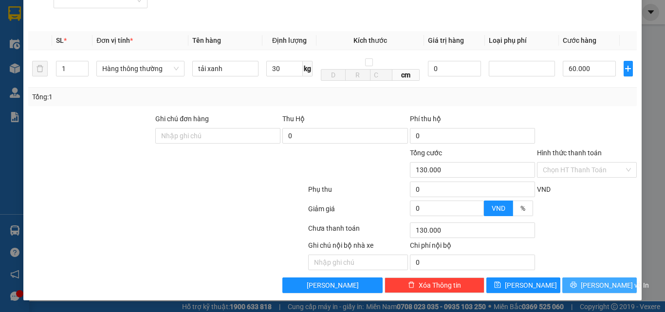
click at [592, 284] on span "[PERSON_NAME] và In" at bounding box center [614, 285] width 68 height 11
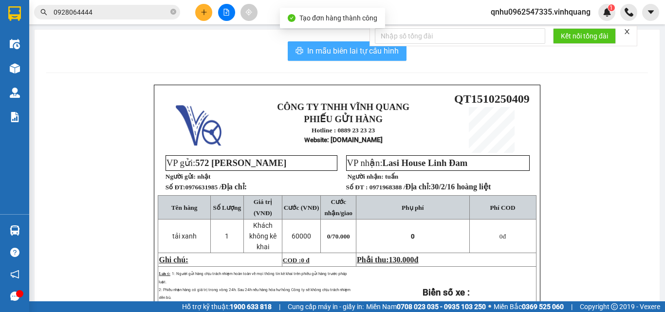
click at [383, 53] on span "In mẫu biên lai tự cấu hình" at bounding box center [352, 51] width 91 height 12
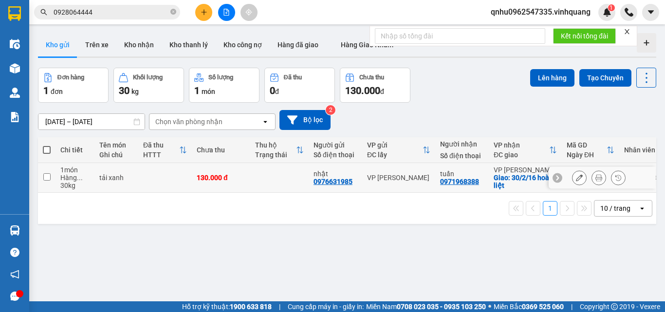
click at [595, 178] on icon at bounding box center [598, 177] width 7 height 7
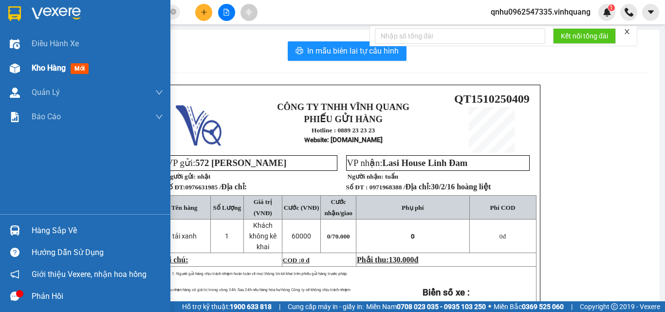
click at [14, 67] on img at bounding box center [15, 68] width 10 height 10
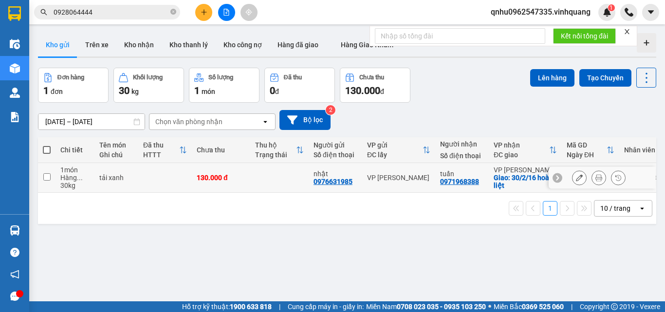
click at [576, 174] on icon at bounding box center [579, 177] width 7 height 7
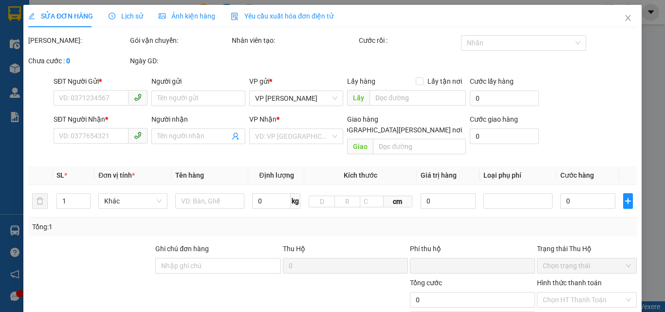
type input "0976631985"
type input "nhật"
type input "0971968388"
type input "tuấn"
checkbox input "true"
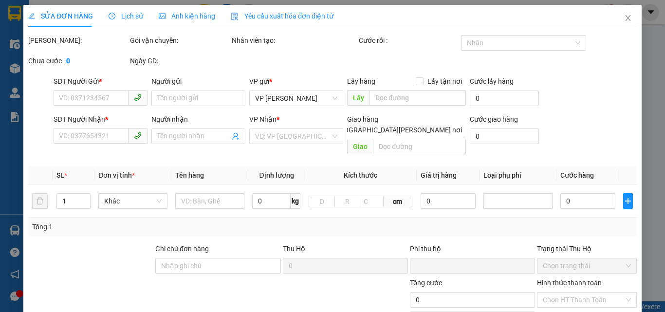
type input "30/2/16 hoàng liệt"
type input "0"
type input "130.000"
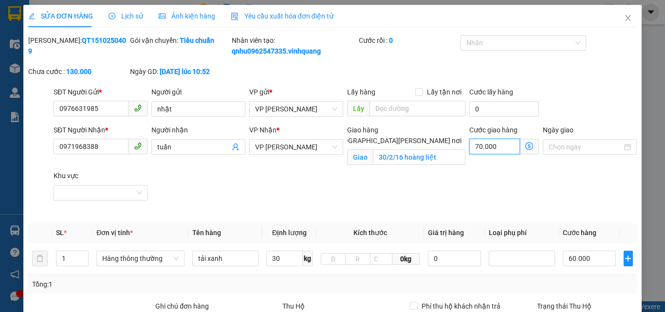
click at [481, 150] on input "70.000" at bounding box center [494, 147] width 51 height 16
type input "60.005"
type input "5"
type input "60.050"
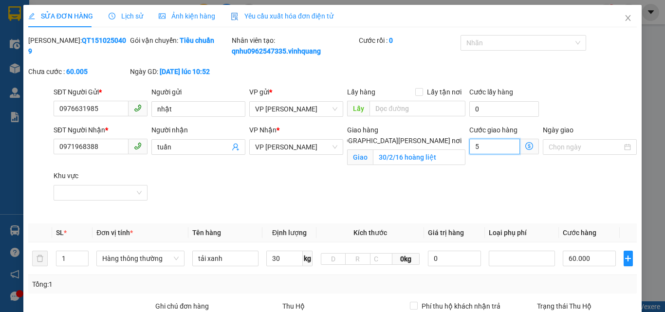
type input "60.050"
type input "500"
type input "60.500"
type input "65.000"
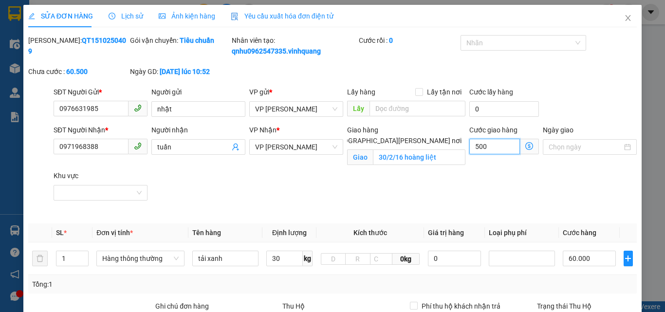
type input "65.000"
type input "50.000"
type input "110.000"
type input "5.000"
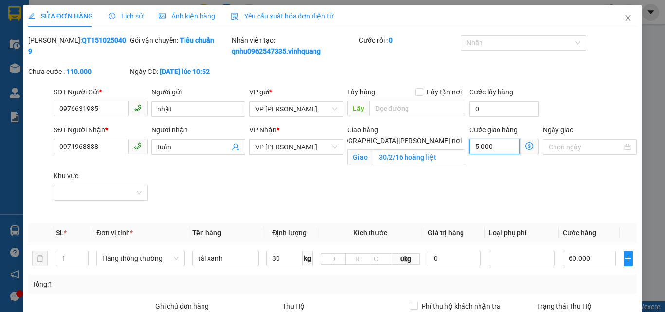
type input "65.000"
type input "500"
type input "60.500"
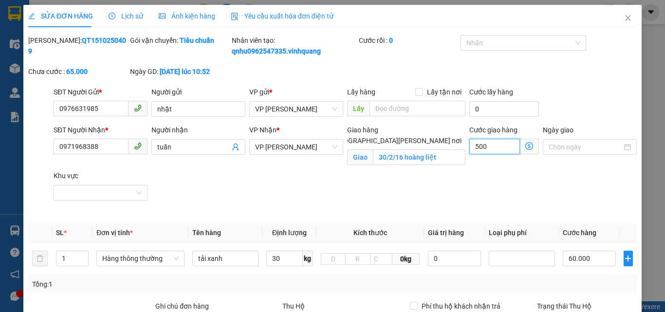
type input "50"
type input "60.050"
type input "5"
type input "60.005"
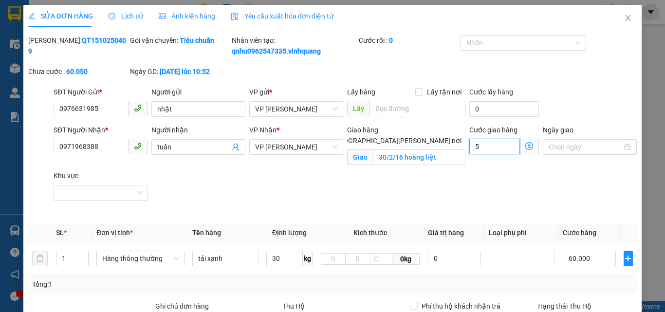
type input "60.005"
type input "0"
type input "60.000"
type input "0"
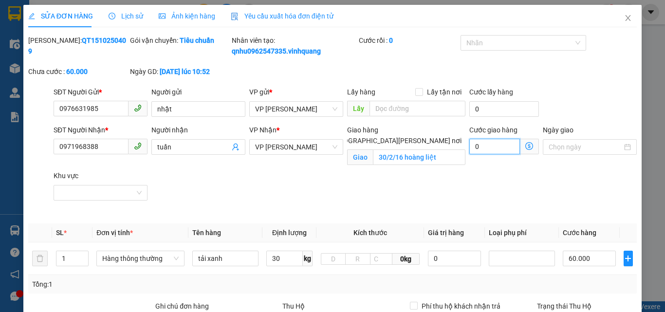
type input "60.005"
type input "5"
type input "60.050"
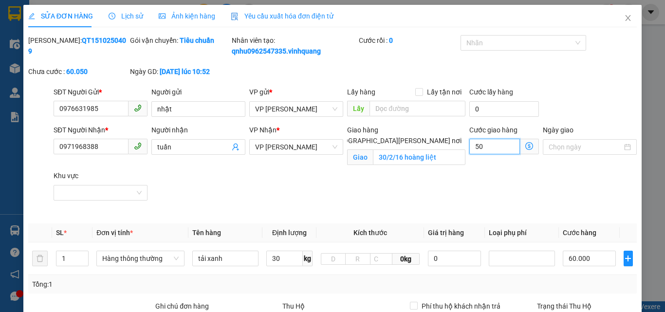
type input "500"
type input "60.500"
type input "65.000"
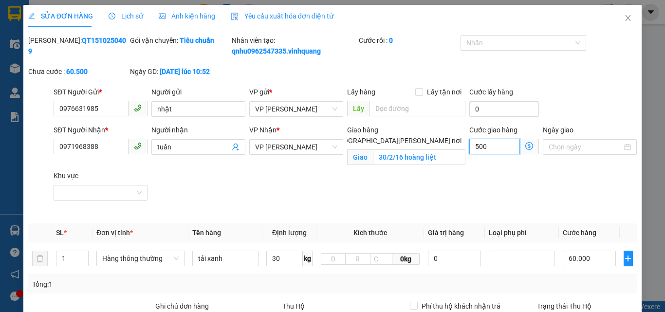
type input "5.000"
type input "110.000"
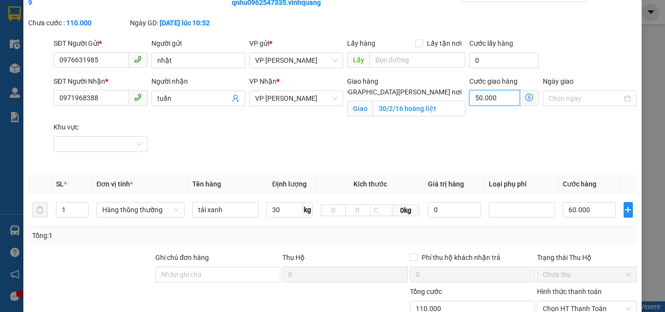
type input "50.000"
click at [512, 153] on div "SĐT Người [PERSON_NAME] * 0971968388 Người [PERSON_NAME] [PERSON_NAME] * VP [PE…" at bounding box center [345, 121] width 587 height 91
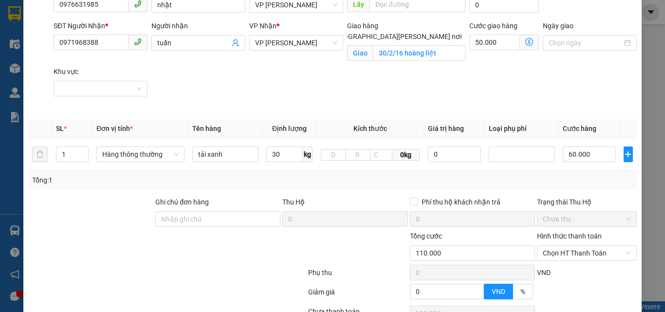
scroll to position [187, 0]
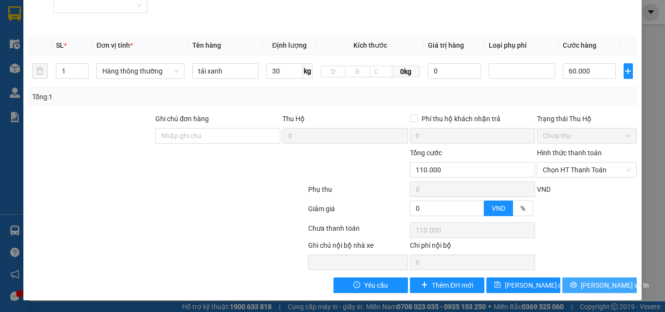
click at [595, 286] on span "[PERSON_NAME] và In" at bounding box center [614, 285] width 68 height 11
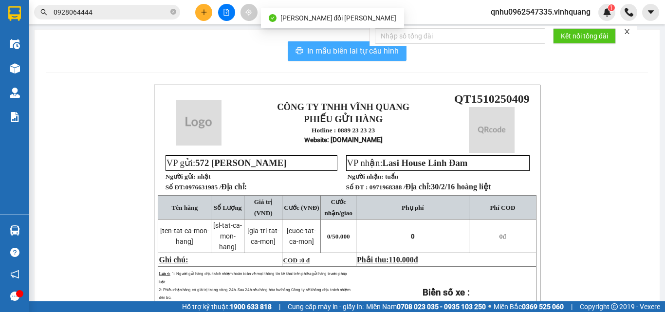
click at [368, 54] on span "In mẫu biên lai tự cấu hình" at bounding box center [352, 51] width 91 height 12
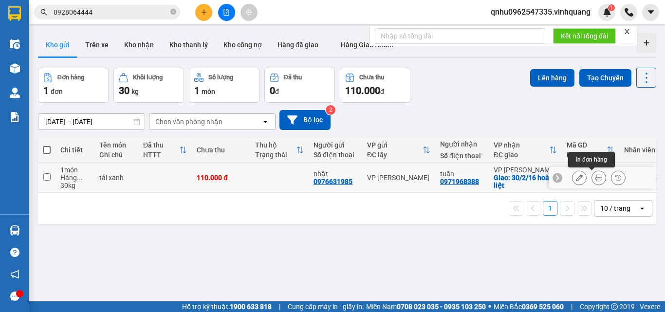
click at [592, 173] on button at bounding box center [599, 177] width 14 height 17
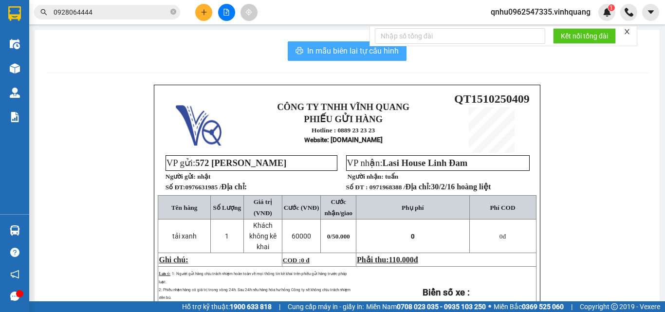
click at [337, 49] on span "In mẫu biên lai tự cấu hình" at bounding box center [352, 51] width 91 height 12
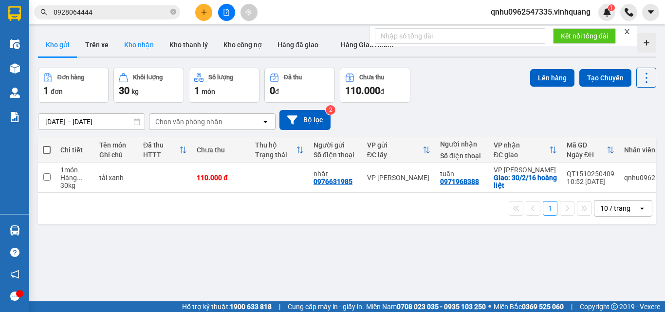
click at [123, 51] on button "Kho nhận" at bounding box center [138, 44] width 45 height 23
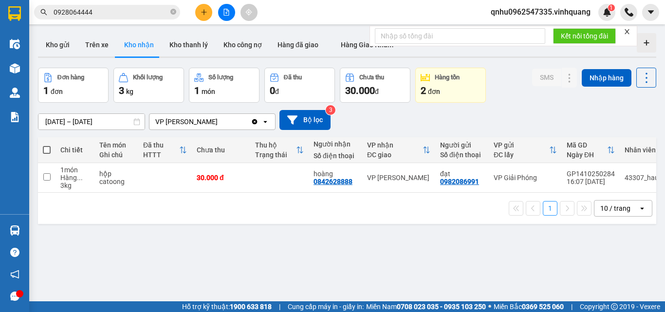
drag, startPoint x: 634, startPoint y: 42, endPoint x: 562, endPoint y: 54, distance: 73.5
drag, startPoint x: 172, startPoint y: 11, endPoint x: 166, endPoint y: 12, distance: 5.9
click at [172, 12] on icon "close-circle" at bounding box center [173, 12] width 6 height 6
click at [148, 13] on input "text" at bounding box center [111, 12] width 115 height 11
paste input "0913254968"
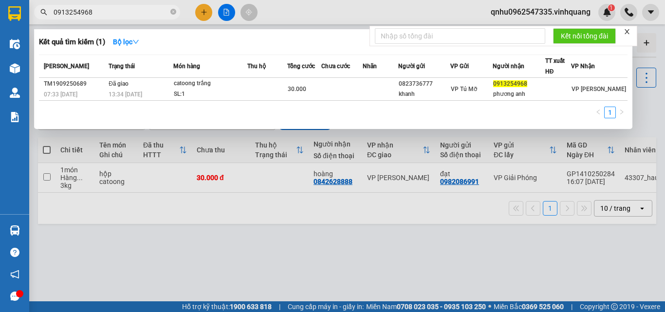
type input "0913254968"
